Goal: Find specific page/section: Find specific page/section

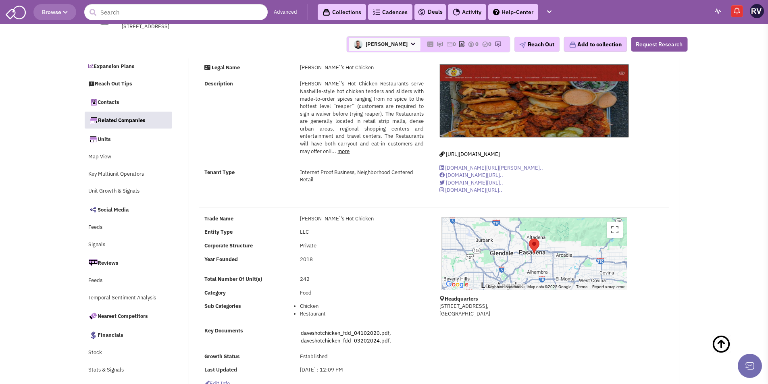
select select
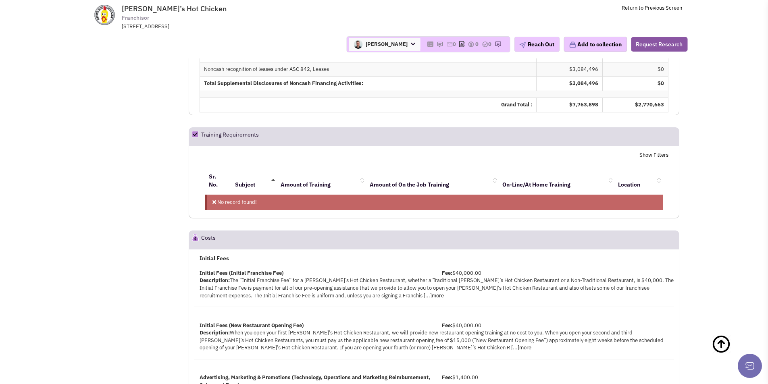
scroll to position [9194, 0]
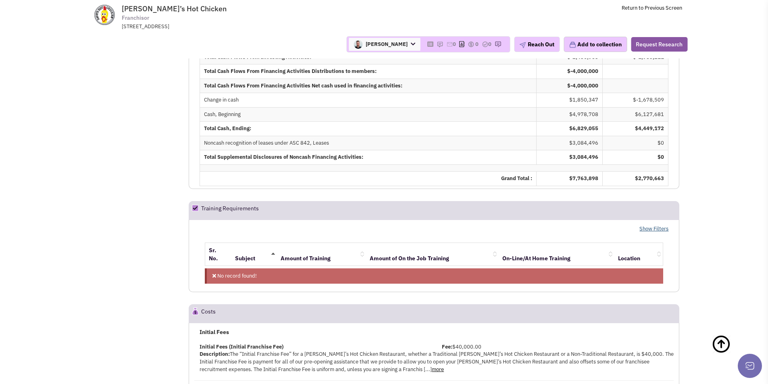
click at [649, 225] on link "Show Filters" at bounding box center [653, 229] width 29 height 8
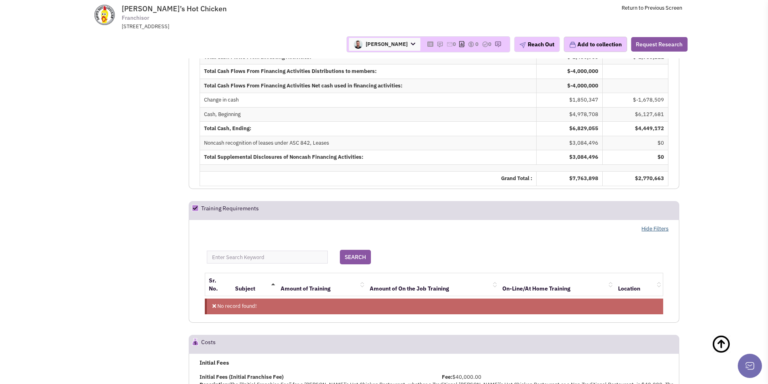
click at [649, 225] on link "Hide Filters" at bounding box center [655, 229] width 27 height 8
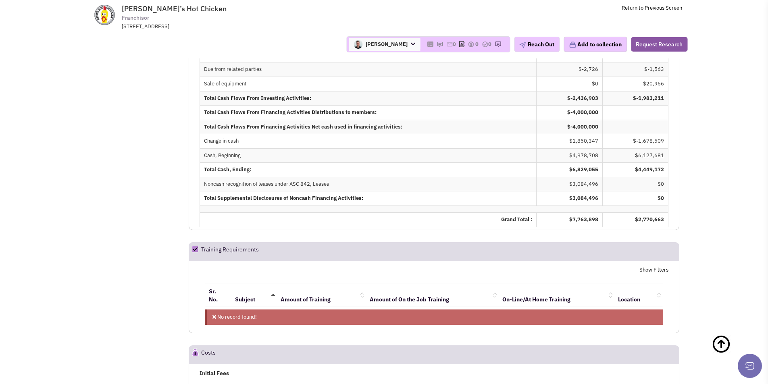
scroll to position [9113, 0]
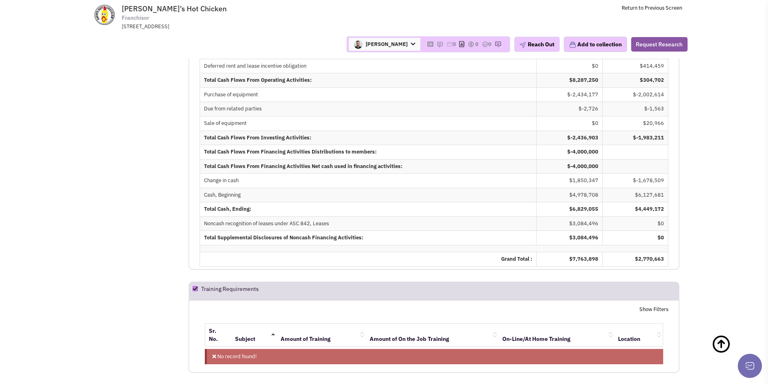
click at [195, 284] on icon at bounding box center [195, 289] width 10 height 11
click at [233, 282] on h2 "Training Requirements" at bounding box center [230, 291] width 58 height 18
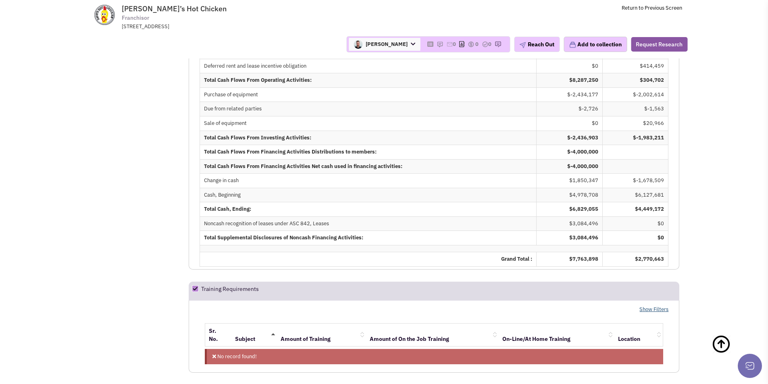
click at [652, 306] on link "Show Filters" at bounding box center [653, 310] width 29 height 8
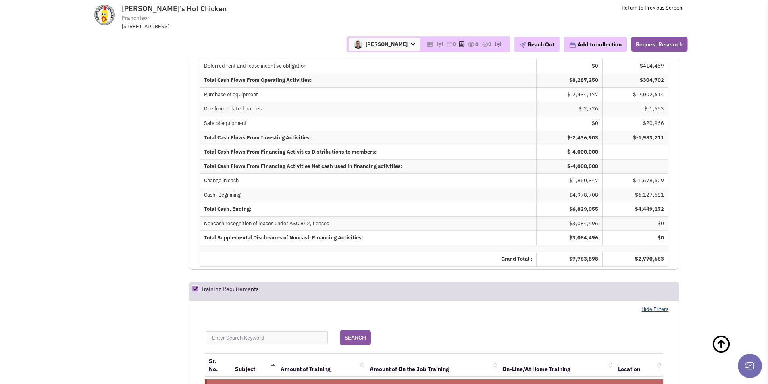
click at [652, 306] on link "Hide Filters" at bounding box center [655, 310] width 27 height 8
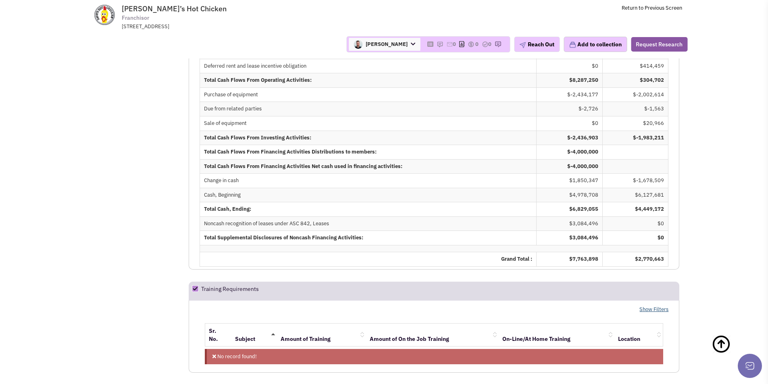
click at [652, 306] on link "Show Filters" at bounding box center [653, 310] width 29 height 8
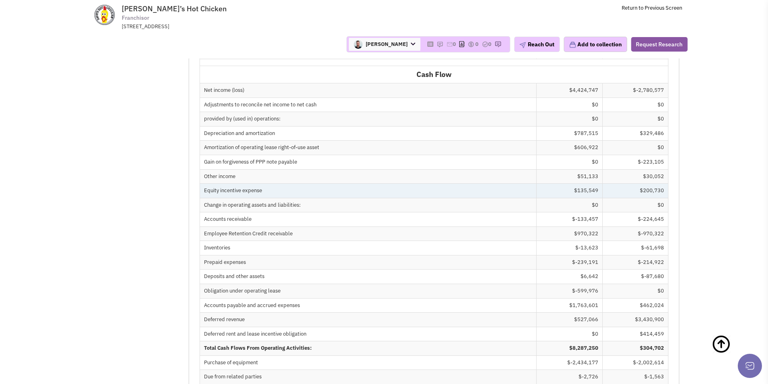
scroll to position [8750, 0]
